Goal: Task Accomplishment & Management: Complete application form

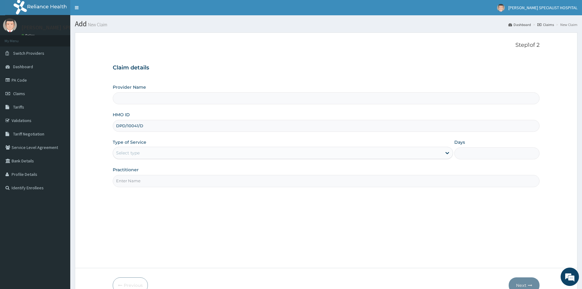
type input "DPD/10041/D"
click at [159, 152] on div "Select type" at bounding box center [277, 153] width 329 height 10
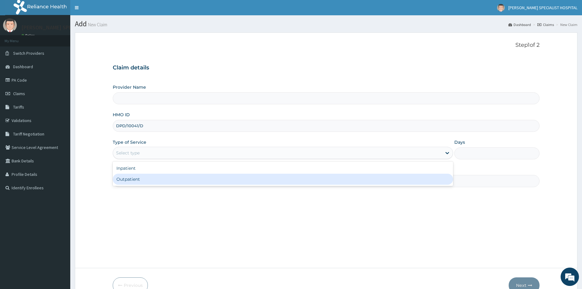
click at [151, 188] on div "Step 1 of 2 Claim details Provider Name HMO ID DPD/10041/D Type of Service opti…" at bounding box center [326, 150] width 427 height 217
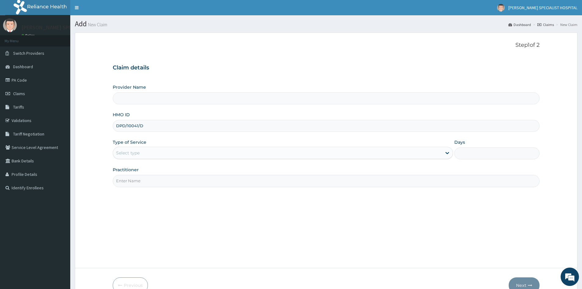
click at [151, 183] on input "Practitioner" at bounding box center [326, 181] width 427 height 12
type input "[PERSON_NAME][GEOGRAPHIC_DATA]"
click at [151, 147] on div "Select type" at bounding box center [283, 153] width 340 height 12
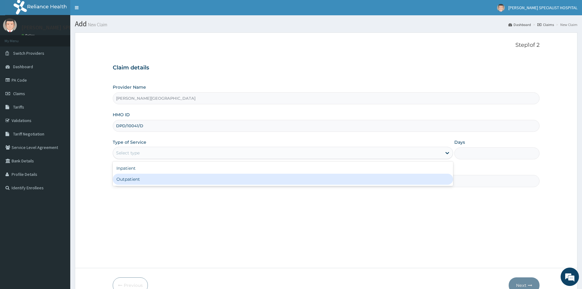
click at [144, 178] on div "Outpatient" at bounding box center [283, 179] width 340 height 11
type input "1"
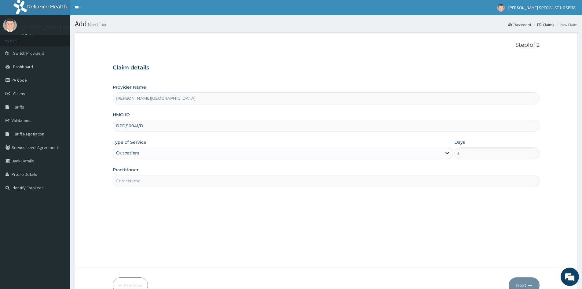
click at [144, 177] on input "Practitioner" at bounding box center [326, 181] width 427 height 12
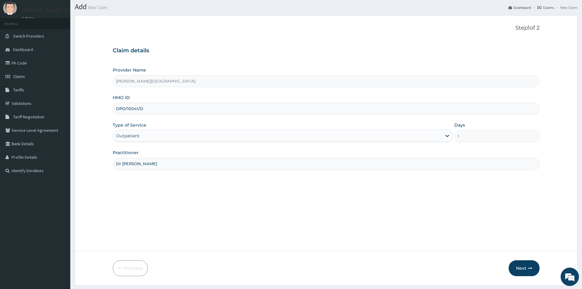
scroll to position [34, 0]
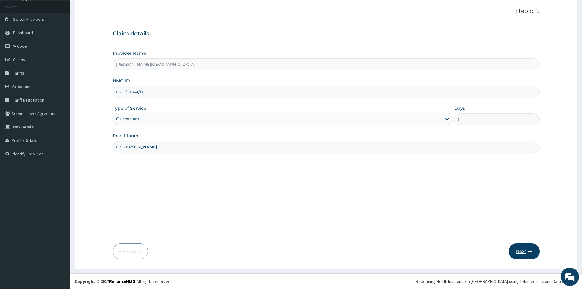
type input "Dr [PERSON_NAME]"
click at [524, 248] on button "Next" at bounding box center [524, 251] width 31 height 16
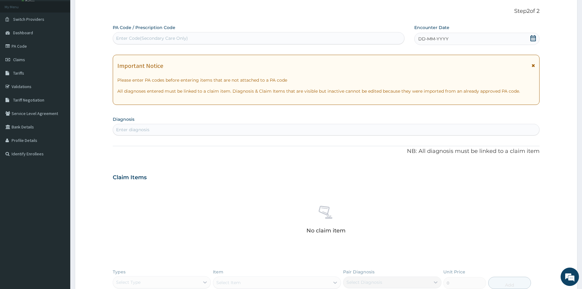
click at [165, 37] on div "Enter Code(Secondary Care Only)" at bounding box center [152, 38] width 72 height 6
paste input "PA/3BA71B"
type input "PA/3BA71B"
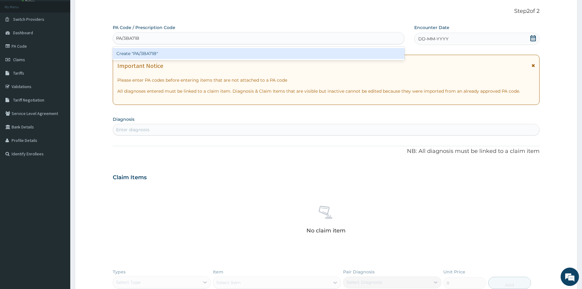
click at [160, 55] on div "Create "PA/3BA71B"" at bounding box center [259, 53] width 292 height 11
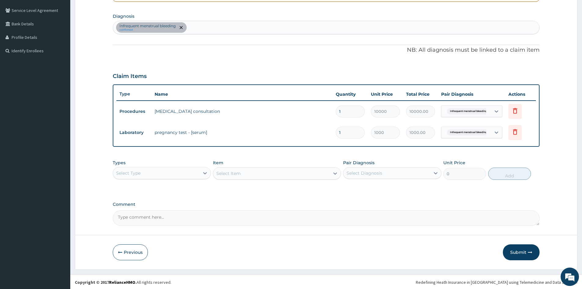
scroll to position [138, 0]
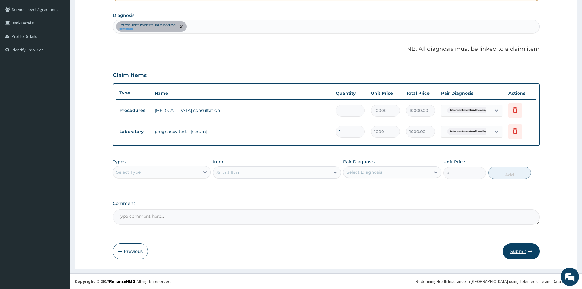
click at [516, 249] on button "Submit" at bounding box center [521, 251] width 37 height 16
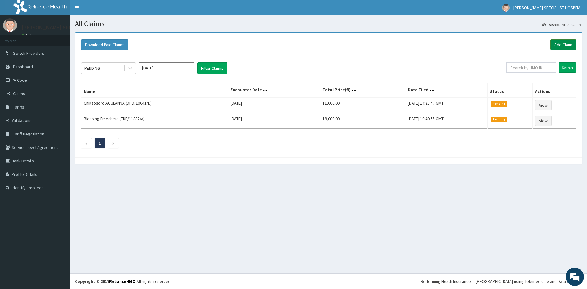
click at [566, 44] on link "Add Claim" at bounding box center [563, 44] width 26 height 10
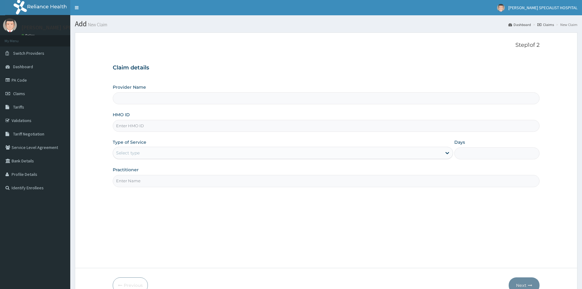
click at [148, 127] on input "HMO ID" at bounding box center [326, 126] width 427 height 12
paste input "NBC/10145/F"
type input "NBC/10145/F"
type input "[PERSON_NAME][GEOGRAPHIC_DATA]"
type input "NBC/10145/F"
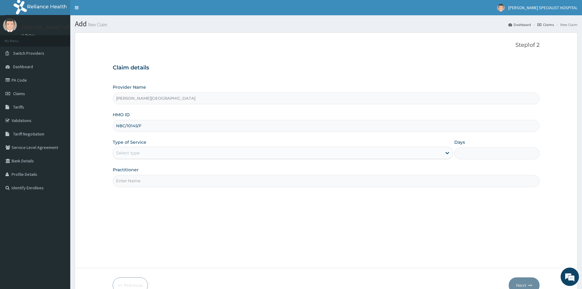
click at [136, 150] on div "Select type" at bounding box center [128, 153] width 24 height 6
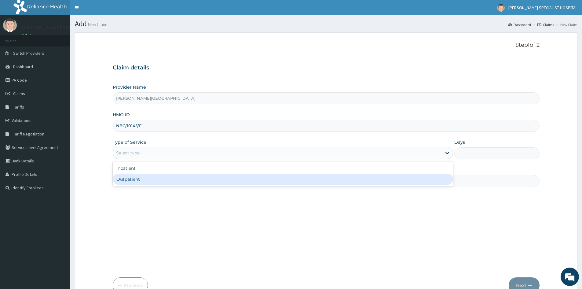
click at [141, 176] on div "Outpatient" at bounding box center [283, 179] width 340 height 11
type input "1"
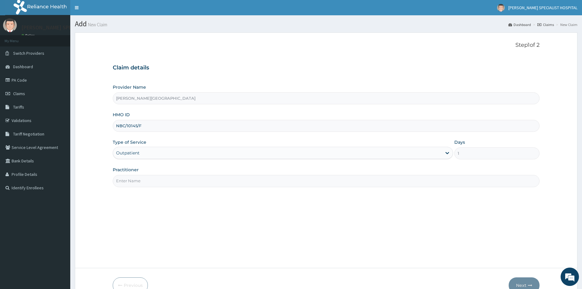
click at [141, 177] on input "Practitioner" at bounding box center [326, 181] width 427 height 12
type input "F"
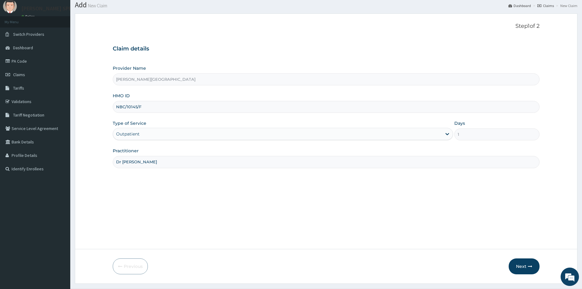
scroll to position [34, 0]
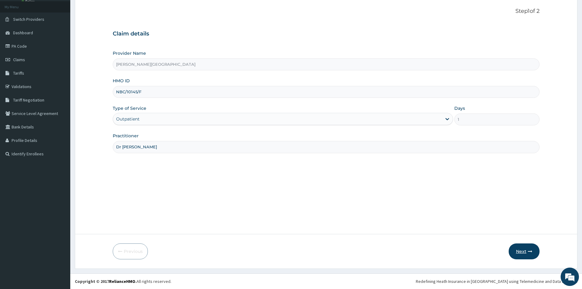
type input "Dr [PERSON_NAME]"
click at [522, 250] on button "Next" at bounding box center [524, 251] width 31 height 16
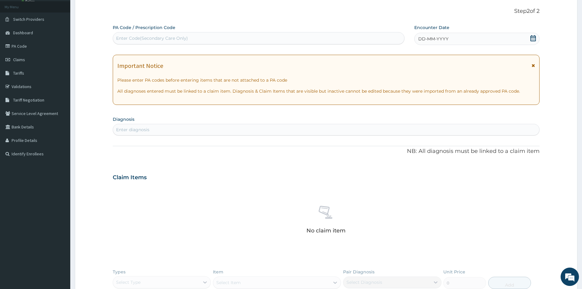
click at [219, 39] on div "Enter Code(Secondary Care Only)" at bounding box center [258, 38] width 291 height 10
paste input "PA/A16A75"
type input "PA/A16A75"
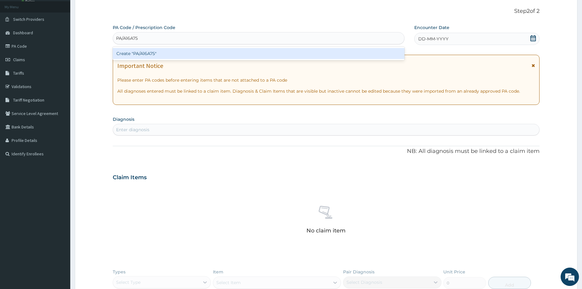
click at [222, 48] on div "Create "PA/A16A75"" at bounding box center [259, 53] width 292 height 13
click at [206, 52] on div "Create "PA/A16A75"" at bounding box center [259, 53] width 292 height 11
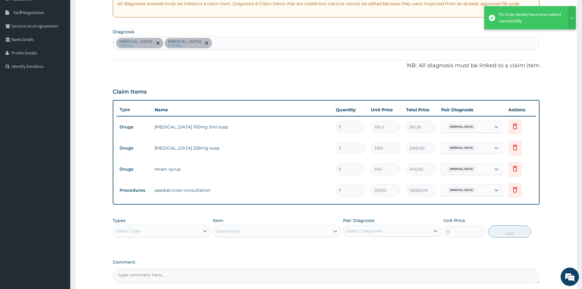
scroll to position [180, 0]
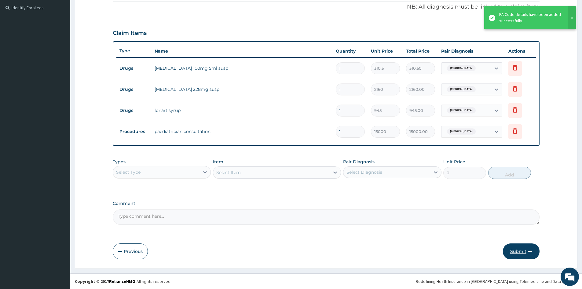
click at [519, 249] on button "Submit" at bounding box center [521, 251] width 37 height 16
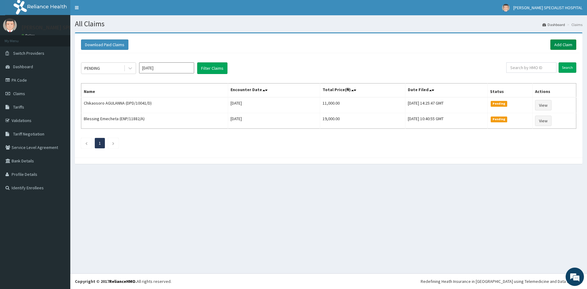
click at [562, 44] on link "Add Claim" at bounding box center [563, 44] width 26 height 10
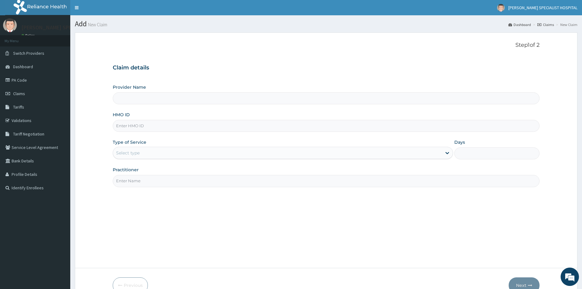
click at [133, 125] on input "HMO ID" at bounding box center [326, 126] width 427 height 12
paste input "NBC/10145/C"
type input "NBC/10145/C"
type input "[PERSON_NAME][GEOGRAPHIC_DATA]"
click at [126, 121] on input "NBC/10145/C" at bounding box center [326, 126] width 427 height 12
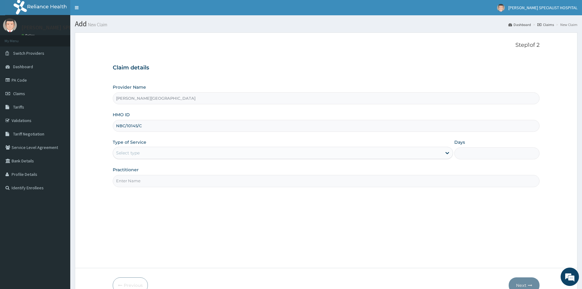
type input "NBC/10145/C"
click at [135, 159] on div "Select type" at bounding box center [283, 153] width 340 height 12
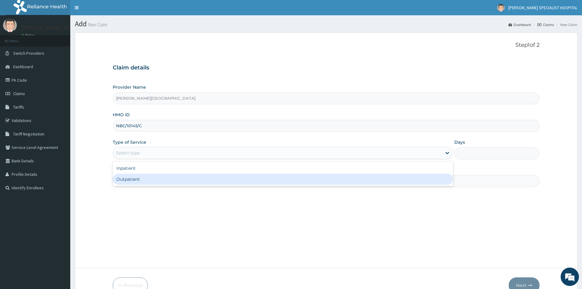
click at [139, 178] on div "Outpatient" at bounding box center [283, 179] width 340 height 11
type input "1"
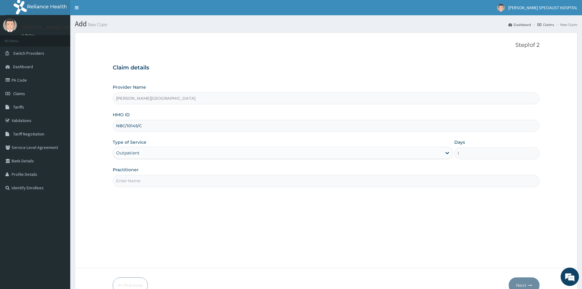
click at [139, 180] on input "Practitioner" at bounding box center [326, 181] width 427 height 12
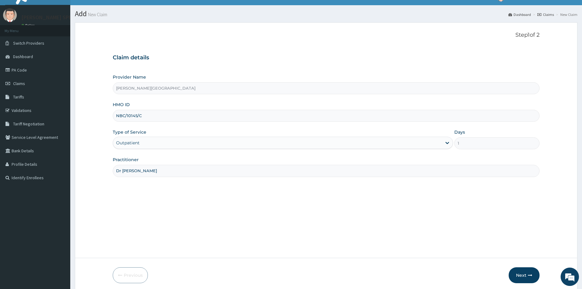
scroll to position [34, 0]
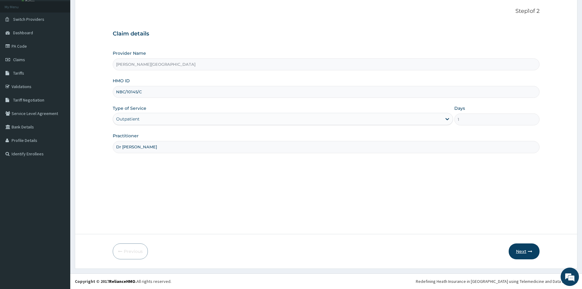
type input "Dr [PERSON_NAME]"
click at [523, 252] on button "Next" at bounding box center [524, 251] width 31 height 16
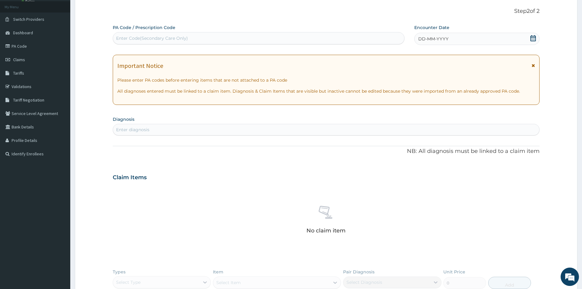
click at [188, 37] on div "Enter Code(Secondary Care Only)" at bounding box center [258, 38] width 291 height 10
paste input "PA/A1CF0E"
type input "PA/A1CF0E"
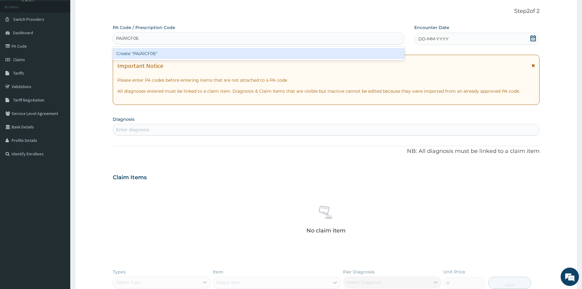
click at [175, 55] on div "Create "PA/A1CF0E"" at bounding box center [259, 53] width 292 height 11
